Goal: Find specific page/section: Find specific page/section

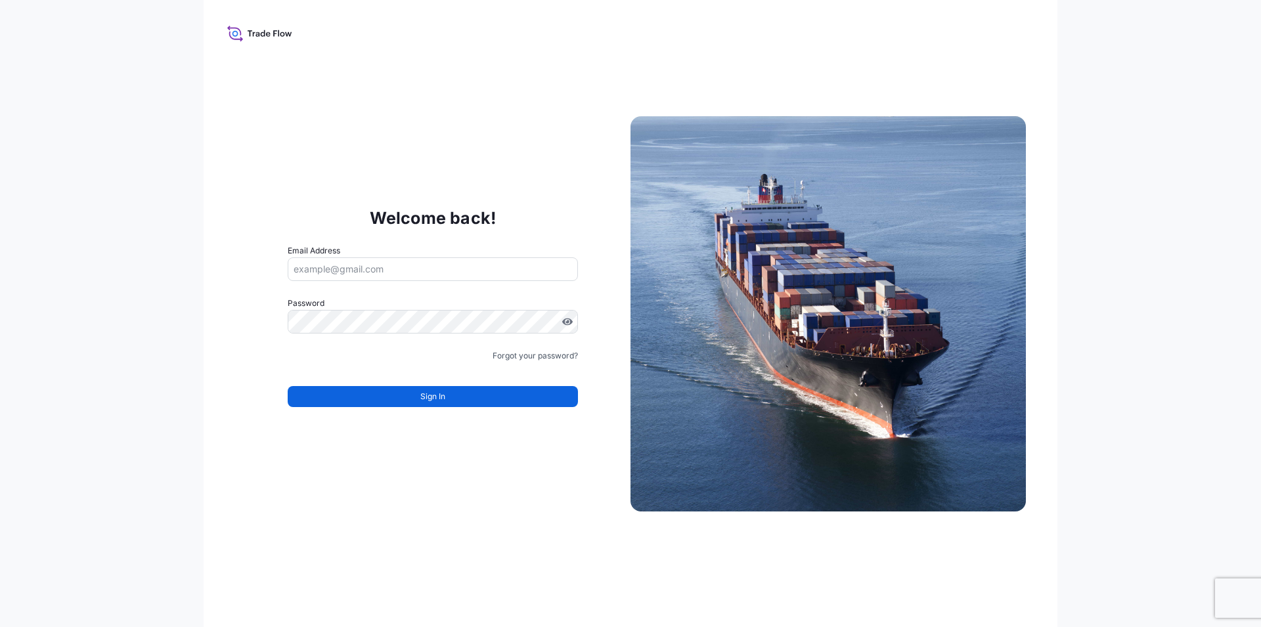
click at [356, 269] on input "Email Address" at bounding box center [433, 270] width 290 height 24
type input "[EMAIL_ADDRESS][DOMAIN_NAME]"
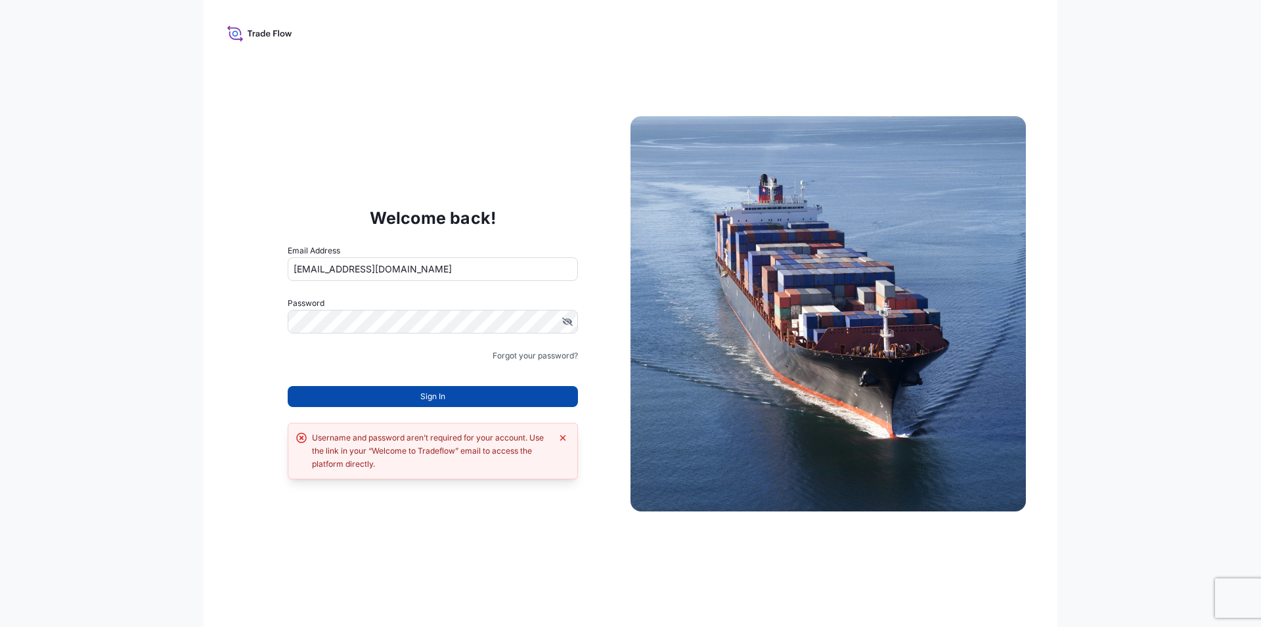
click at [388, 393] on button "Sign In" at bounding box center [433, 396] width 290 height 21
click at [408, 397] on button "Sign In" at bounding box center [433, 396] width 290 height 21
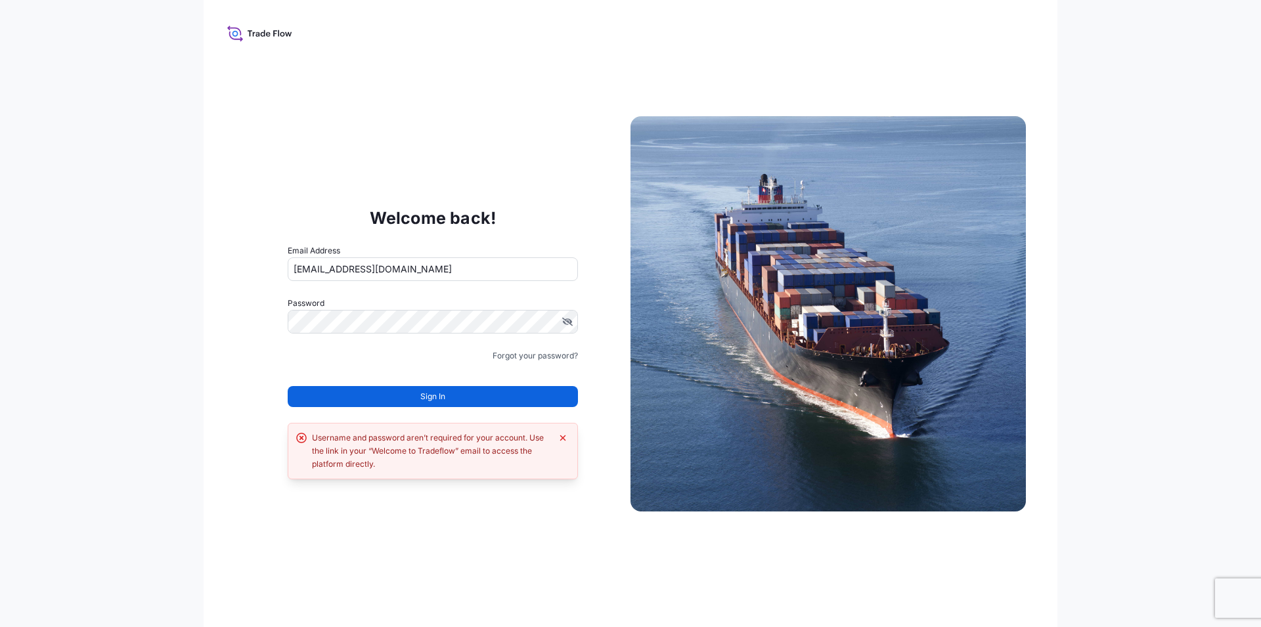
click at [408, 397] on button "Sign In" at bounding box center [433, 396] width 290 height 21
click at [409, 397] on button "Sign In" at bounding box center [433, 396] width 290 height 21
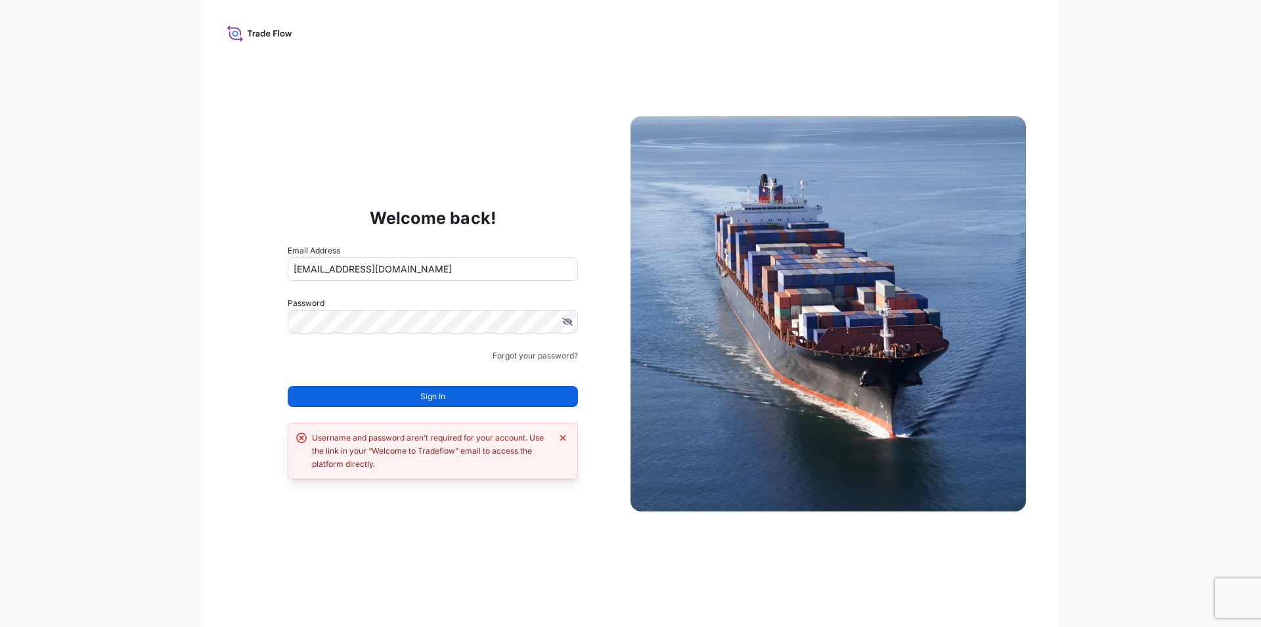
click at [409, 397] on button "Sign In" at bounding box center [433, 396] width 290 height 21
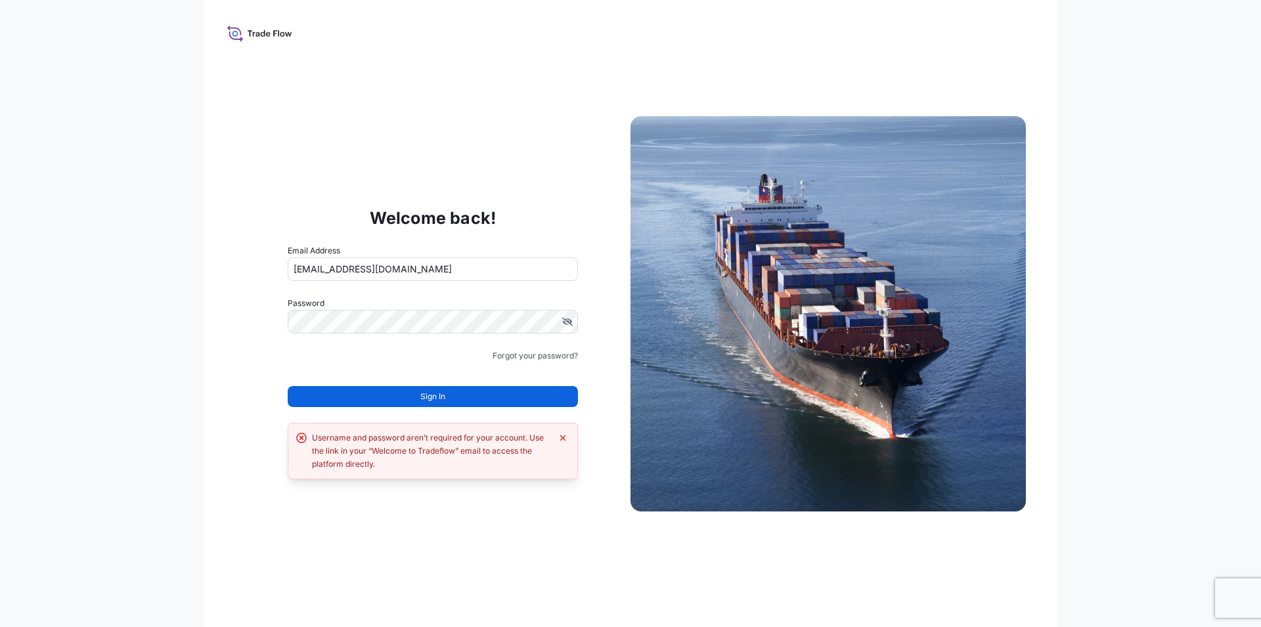
click at [409, 397] on button "Sign In" at bounding box center [433, 396] width 290 height 21
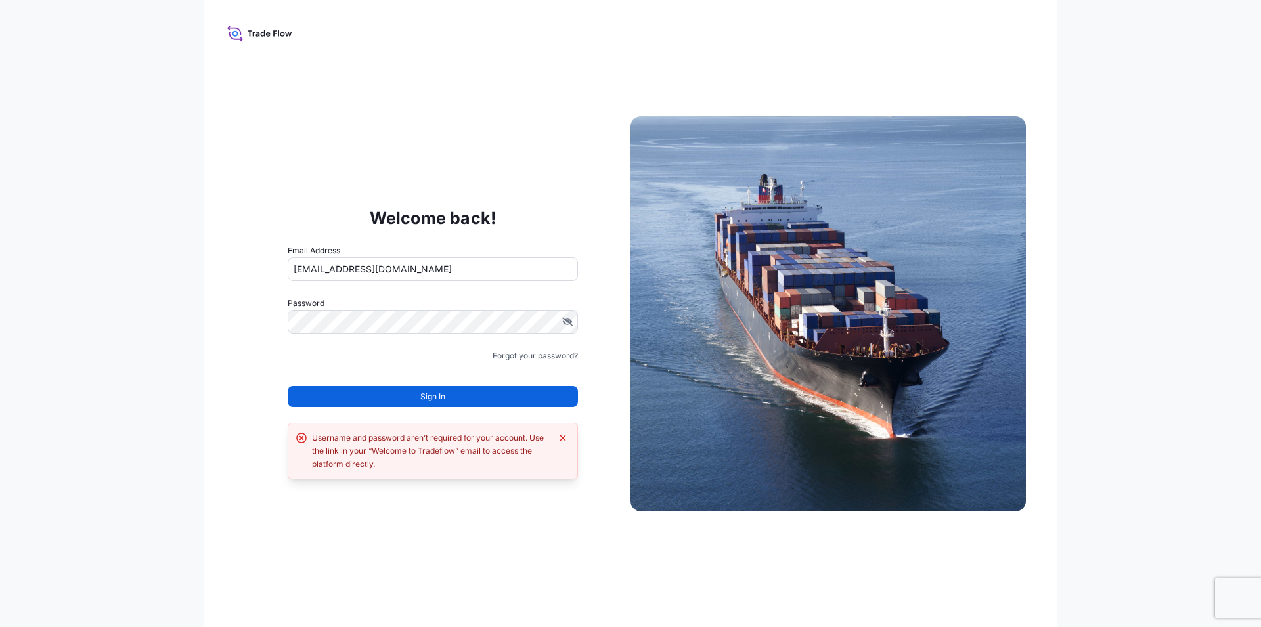
click at [409, 397] on button "Sign In" at bounding box center [433, 396] width 290 height 21
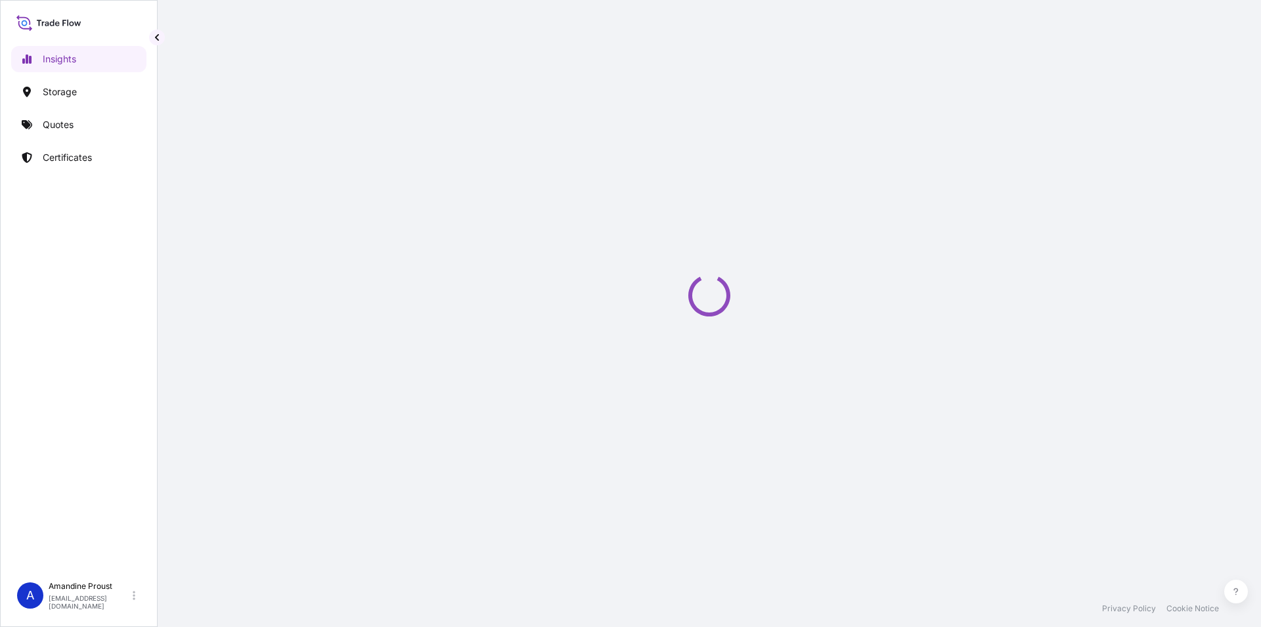
select select "2025"
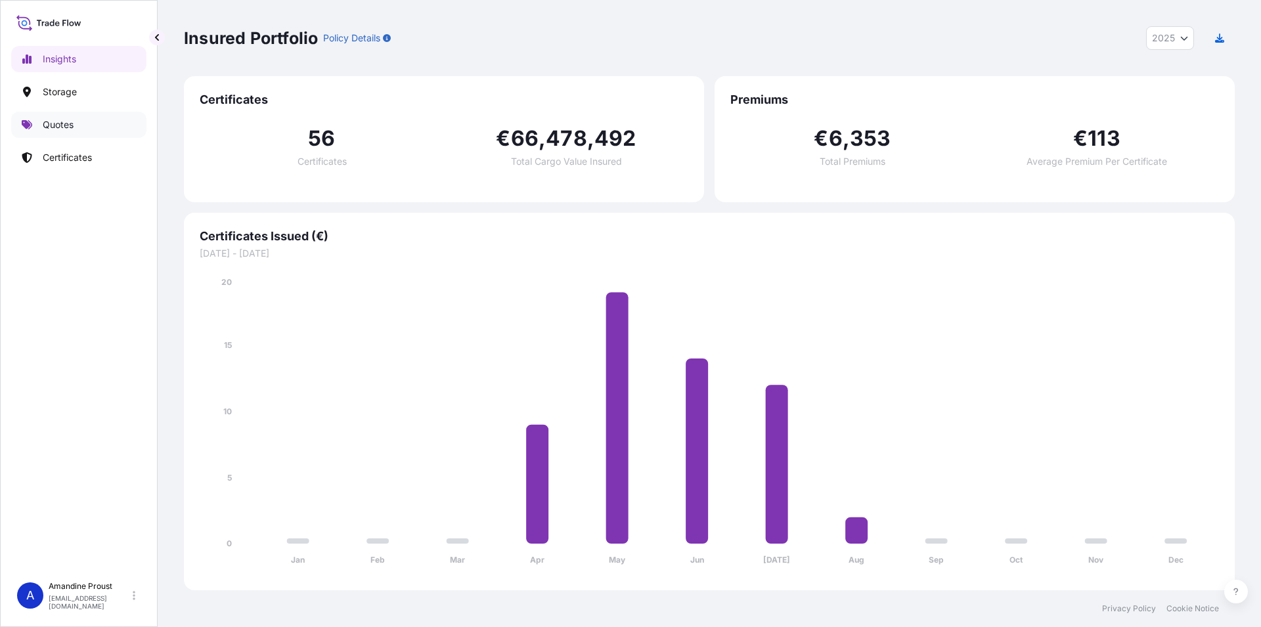
click at [68, 127] on p "Quotes" at bounding box center [58, 124] width 31 height 13
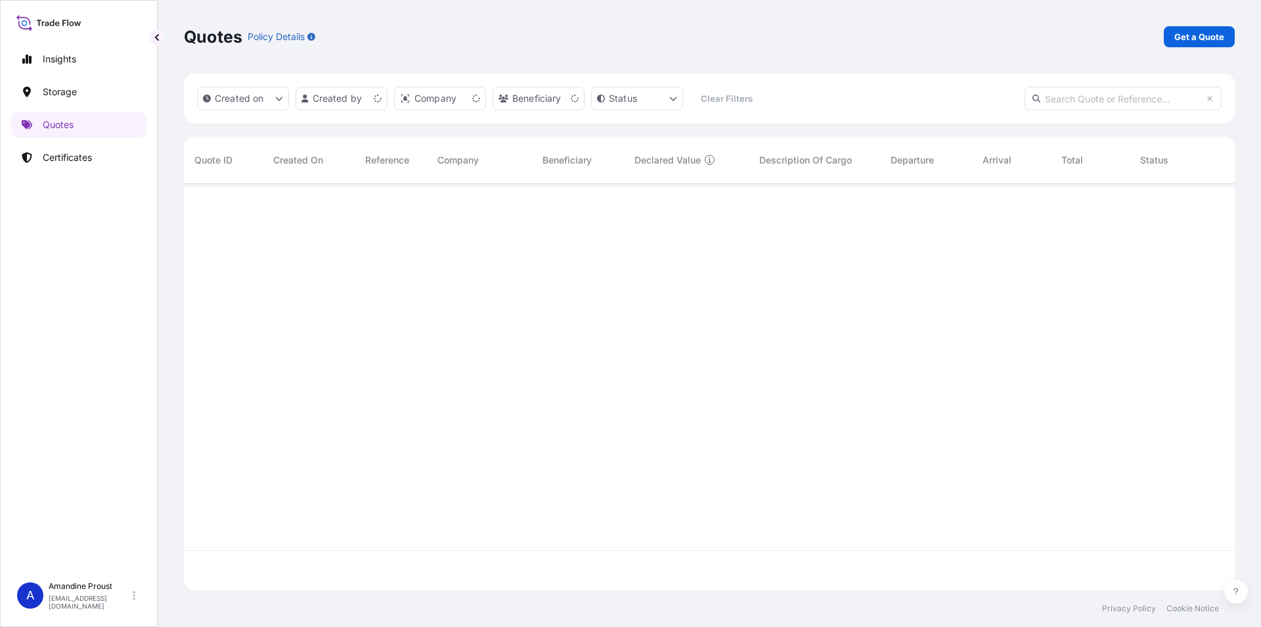
scroll to position [403, 1040]
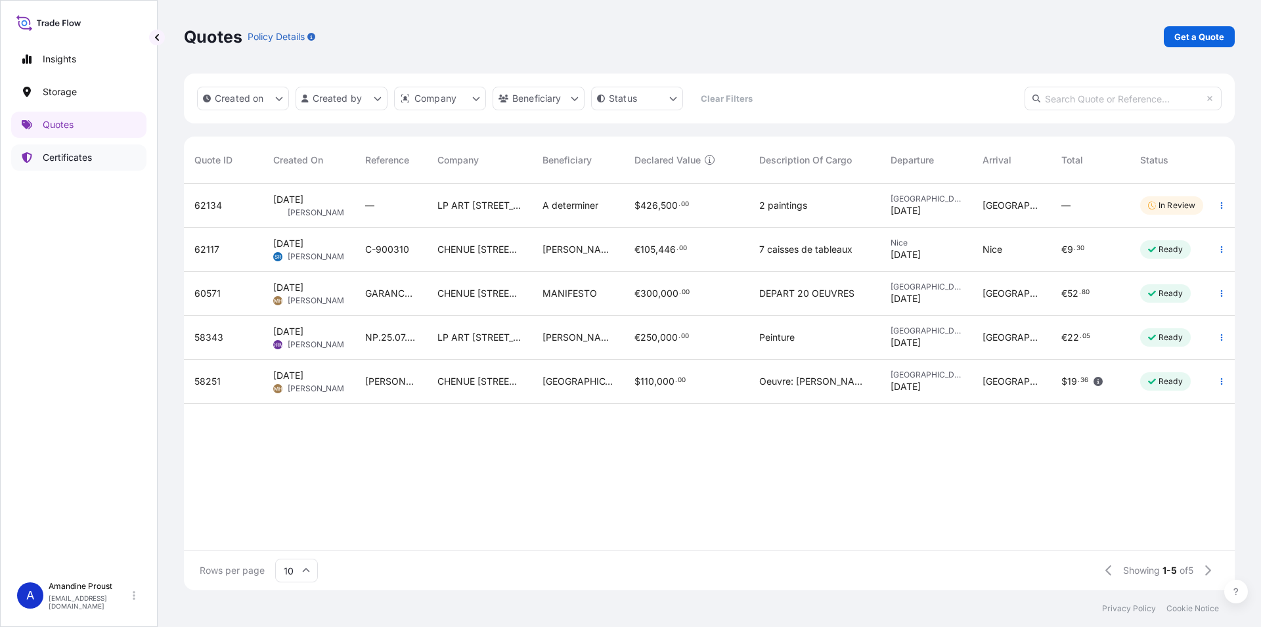
click at [68, 160] on p "Certificates" at bounding box center [67, 157] width 49 height 13
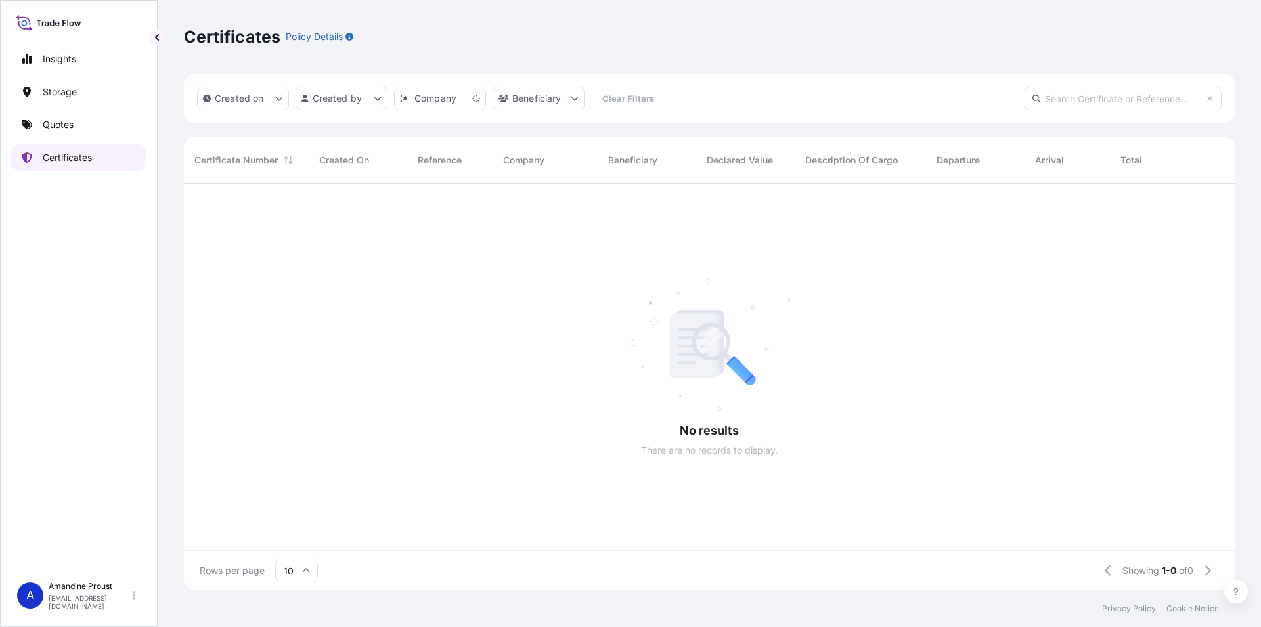
scroll to position [403, 1040]
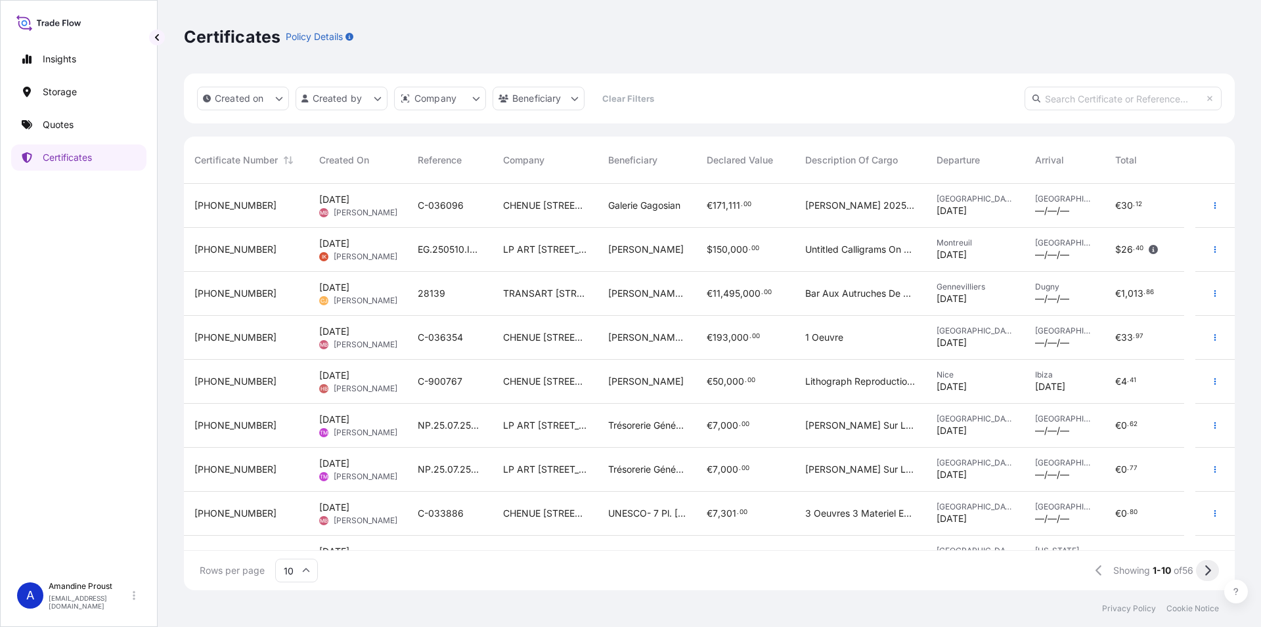
click at [1205, 569] on icon at bounding box center [1207, 571] width 7 height 12
